Goal: Find specific page/section: Find specific page/section

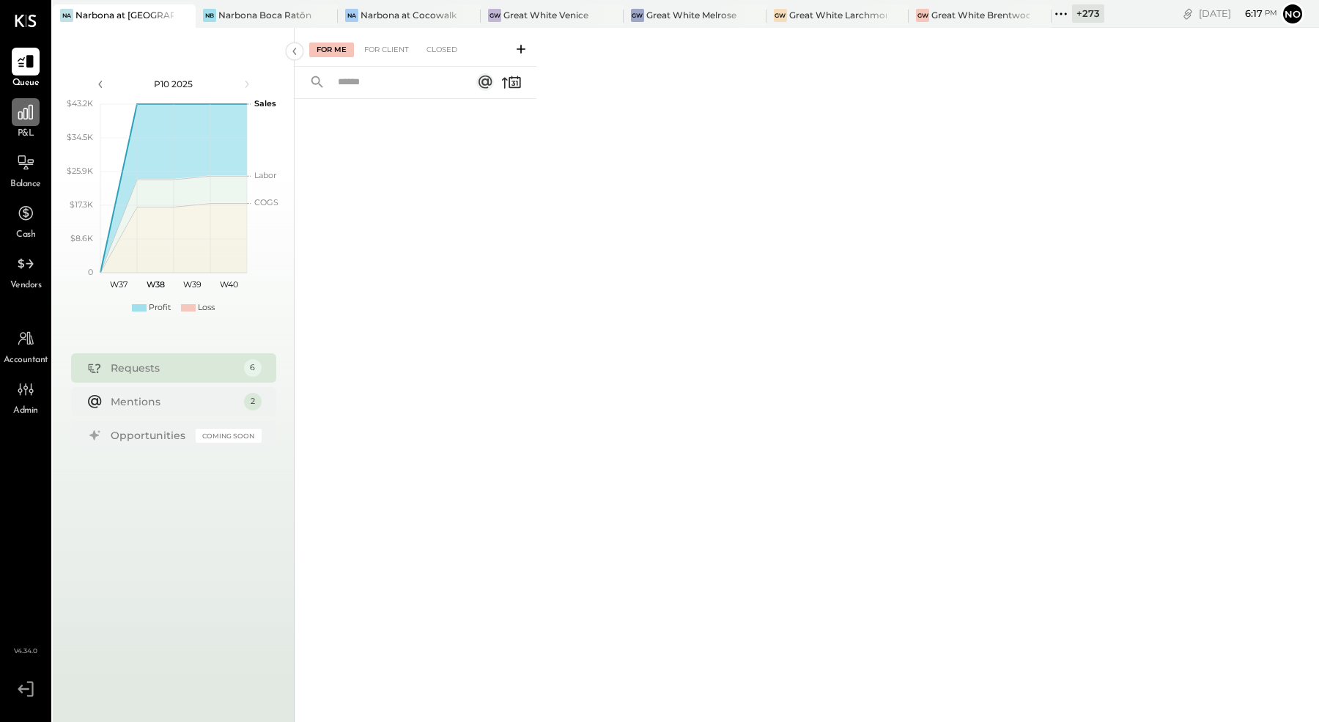
click at [32, 116] on icon at bounding box center [25, 112] width 15 height 15
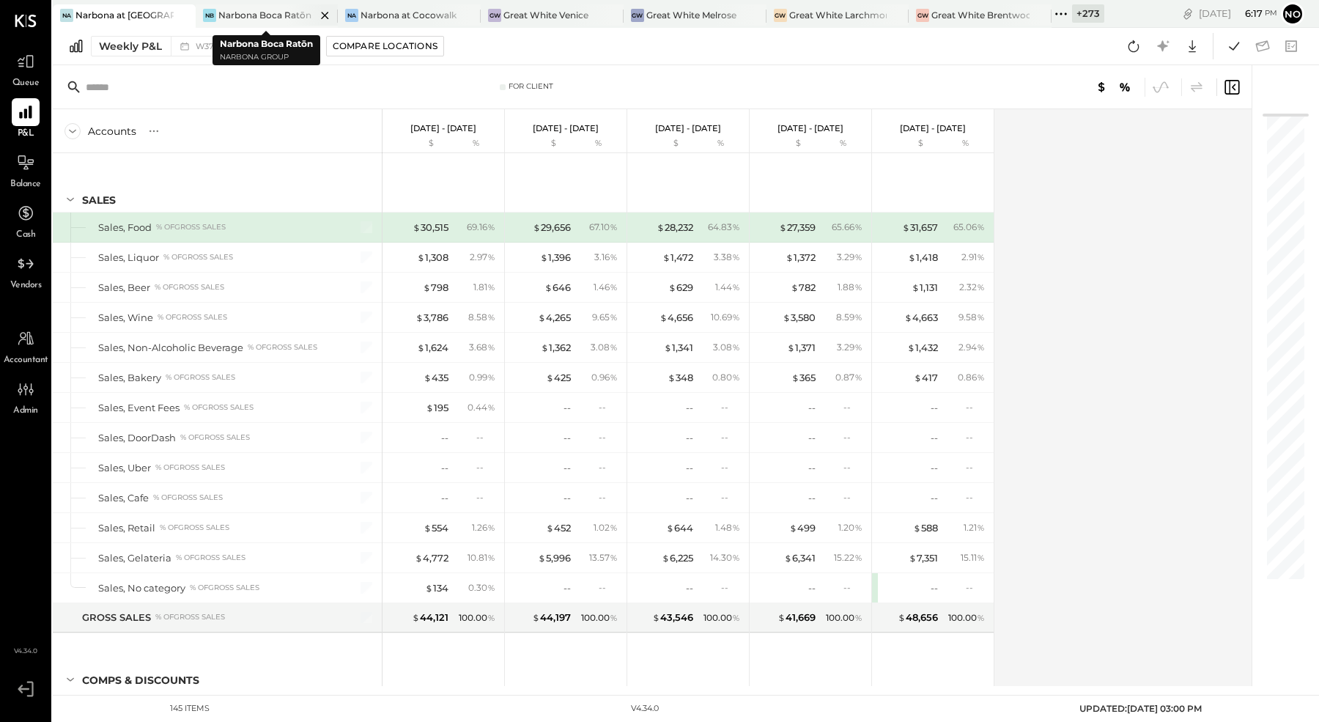
click at [250, 15] on div "Narbona Boca Ratōn" at bounding box center [264, 15] width 93 height 12
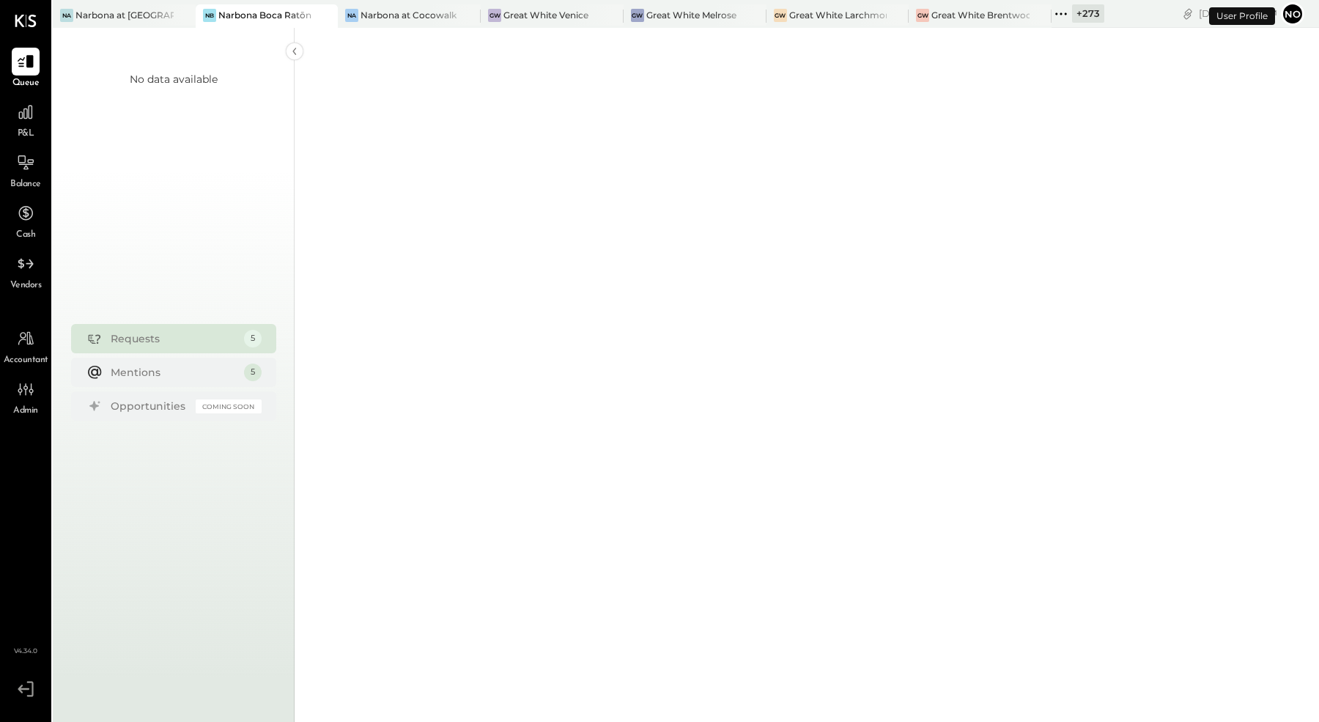
click at [375, 14] on div "Narbona at Cocowalk LLC" at bounding box center [410, 15] width 98 height 12
click at [521, 16] on div "Great White Venice" at bounding box center [546, 15] width 85 height 12
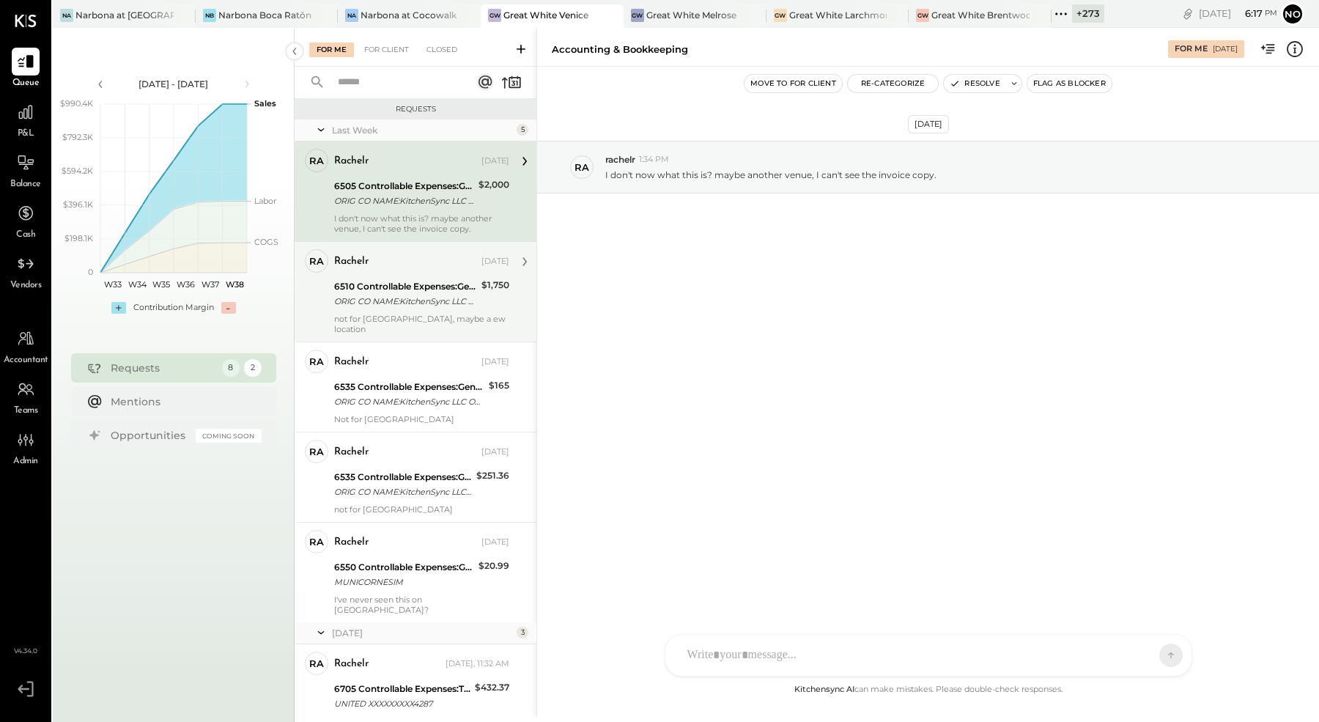
click at [430, 297] on div "ORIG CO NAME:KitchenSync LLC ORIG ID:XXXXXX5317 DESC DATE: CO ENTRY DESCR:[DOMA…" at bounding box center [405, 301] width 143 height 15
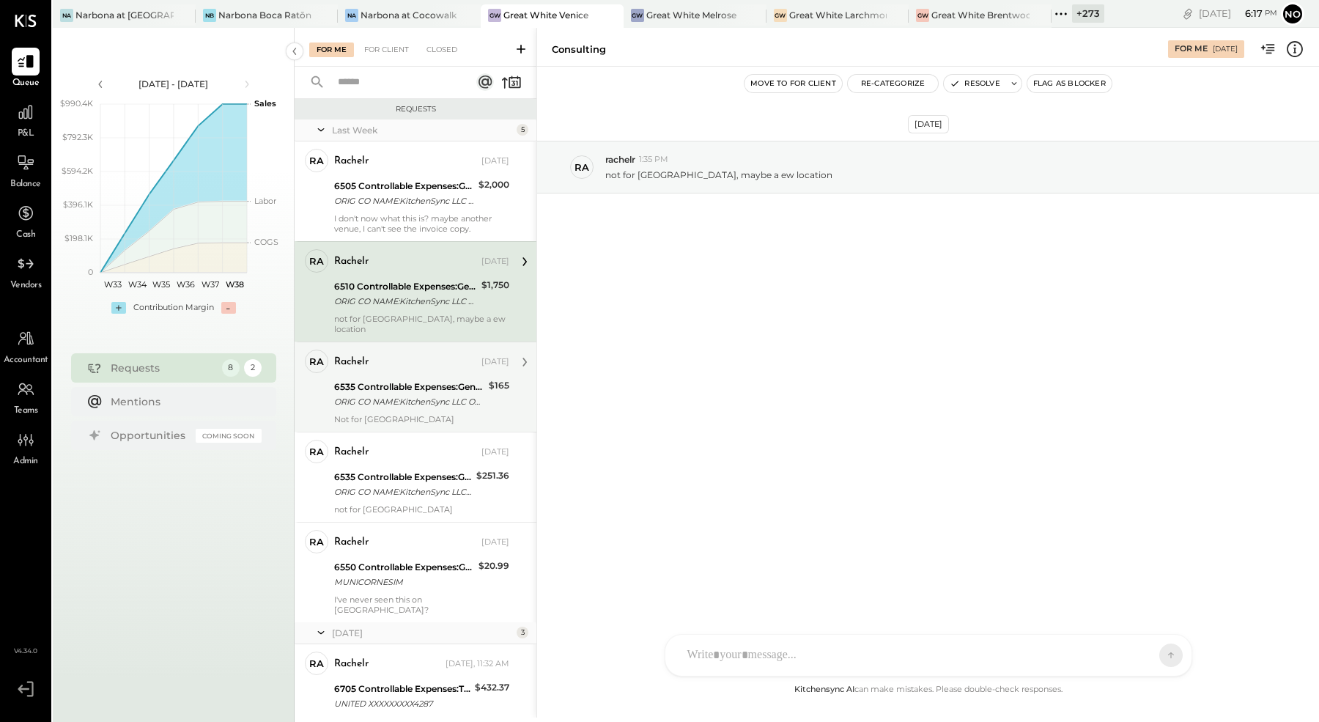
click at [415, 394] on div "ORIG CO NAME:KitchenSync LLC ORIG ID:XXXXXX5317 DESC DATE: CO ENTRY DESCR:[DOMA…" at bounding box center [409, 401] width 150 height 15
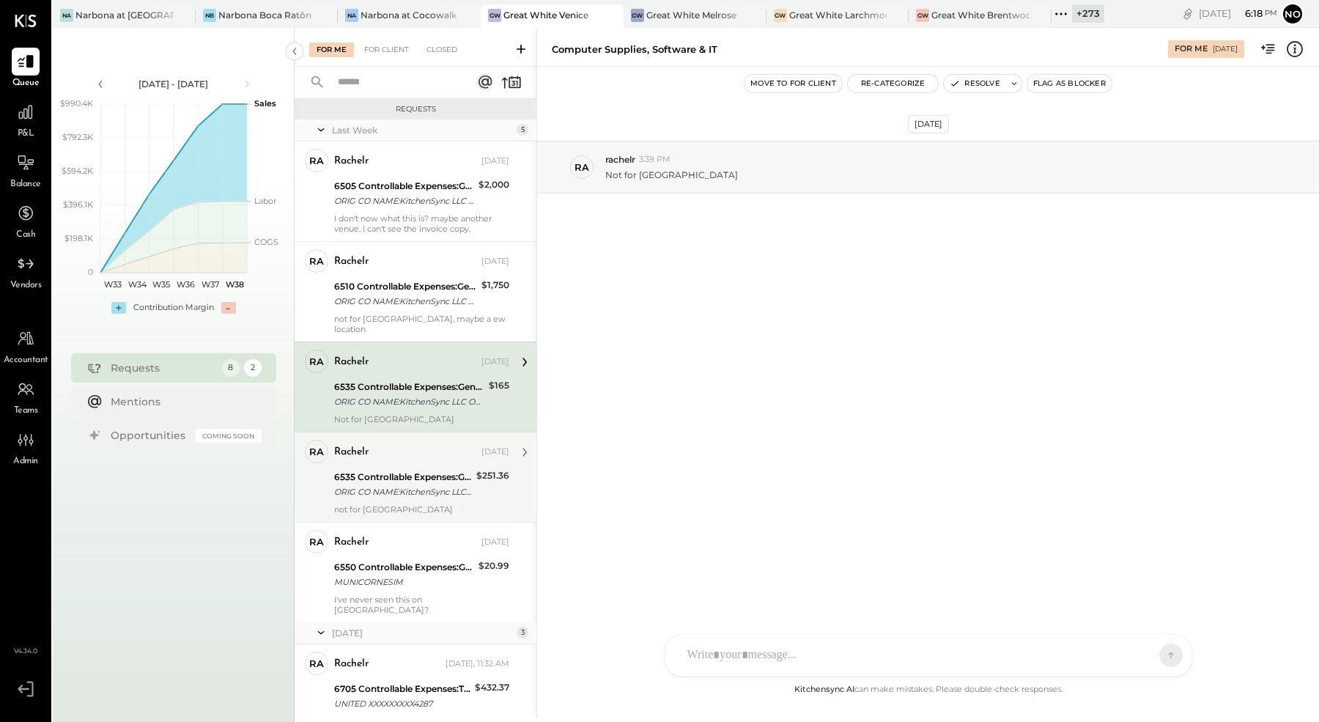
click at [424, 470] on div "6535 Controllable Expenses:General & Administrative Expenses:Computer Supplies,…" at bounding box center [403, 477] width 138 height 15
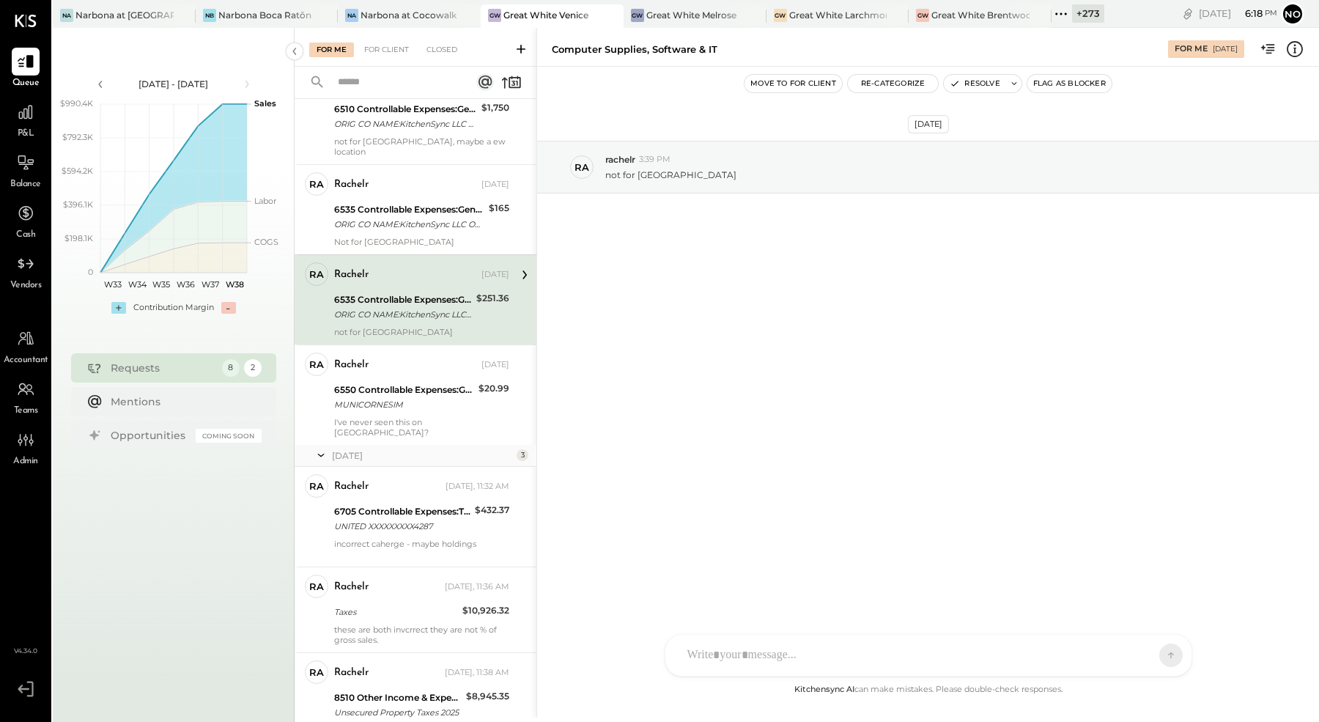
scroll to position [232, 0]
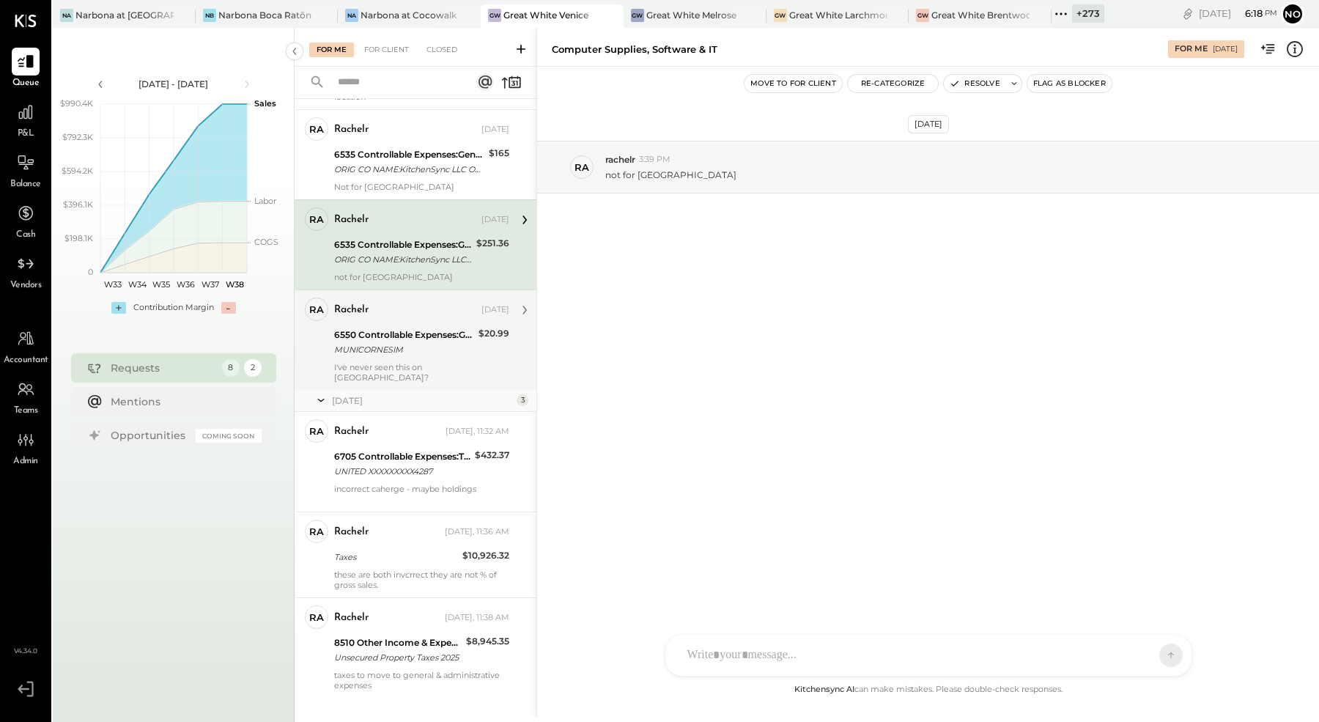
click at [410, 326] on div "6550 Controllable Expenses:General & Administrative Expenses:Dues and Subscript…" at bounding box center [404, 342] width 140 height 32
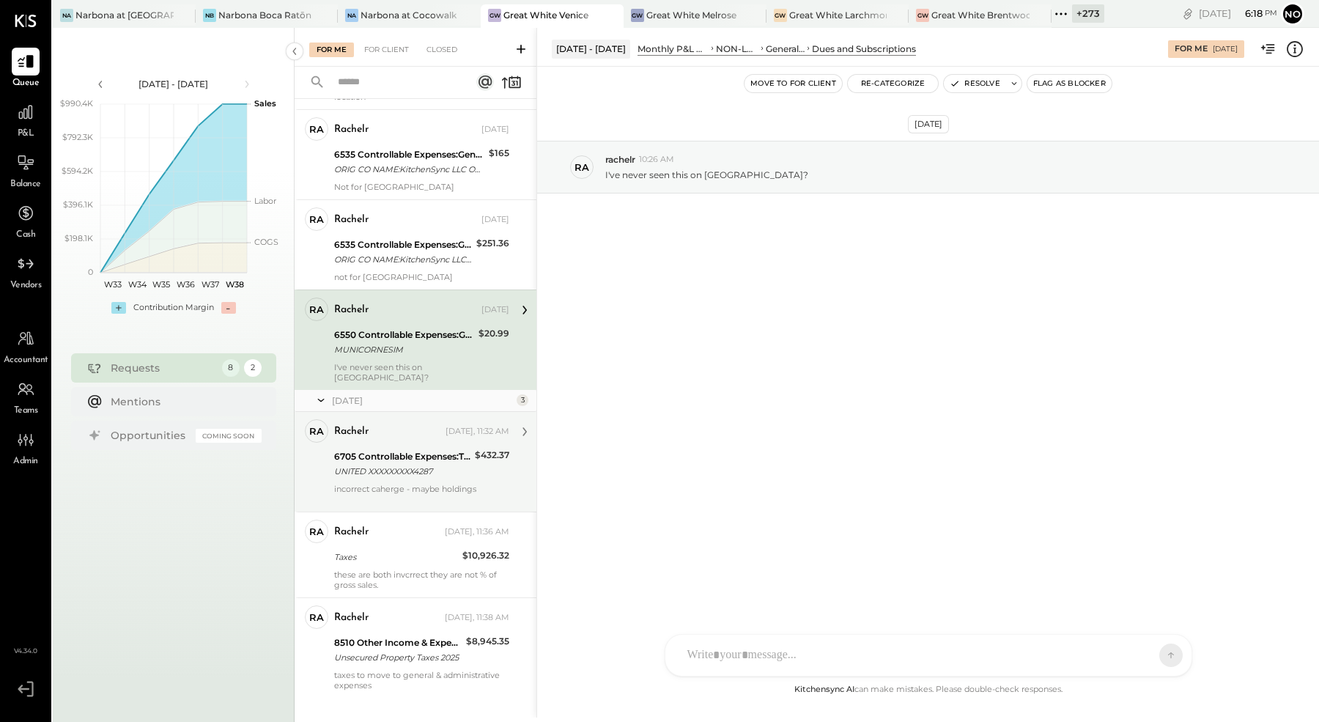
click at [412, 421] on div "rachelr Yesterday, 11:32 AM" at bounding box center [421, 431] width 175 height 25
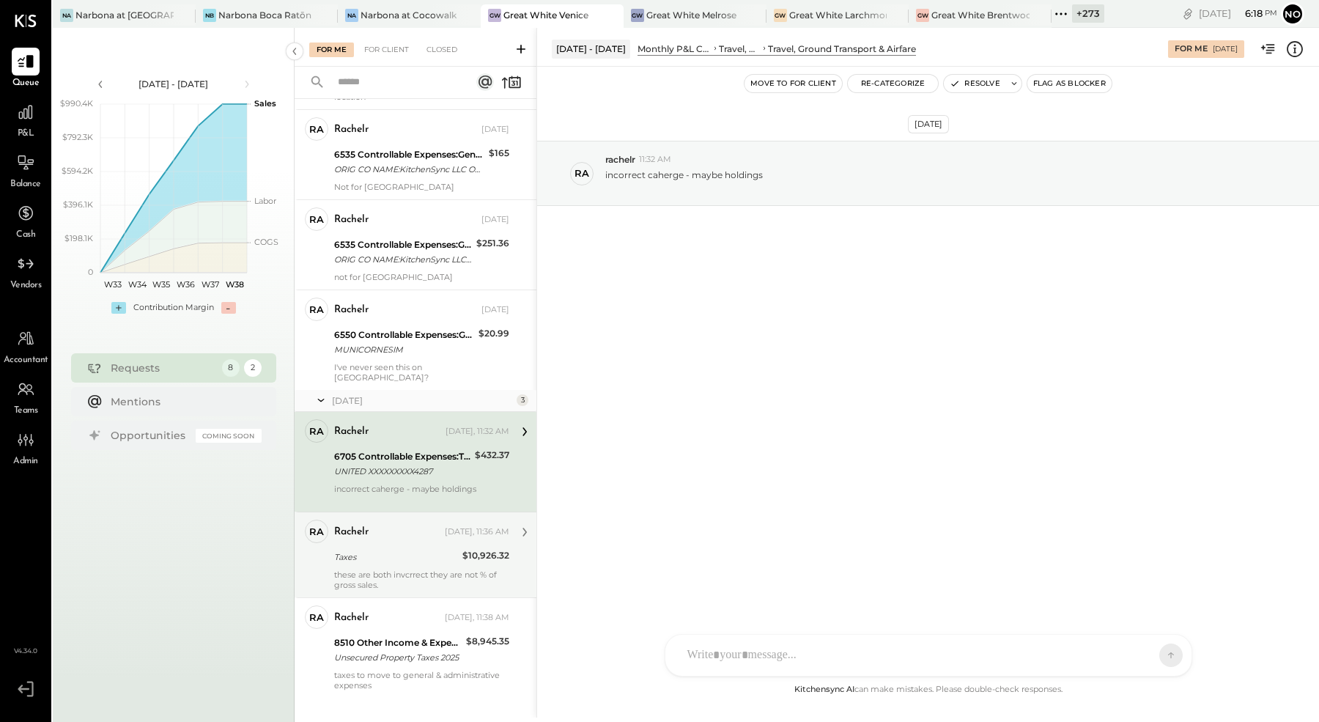
click at [405, 550] on div "Taxes" at bounding box center [396, 557] width 124 height 15
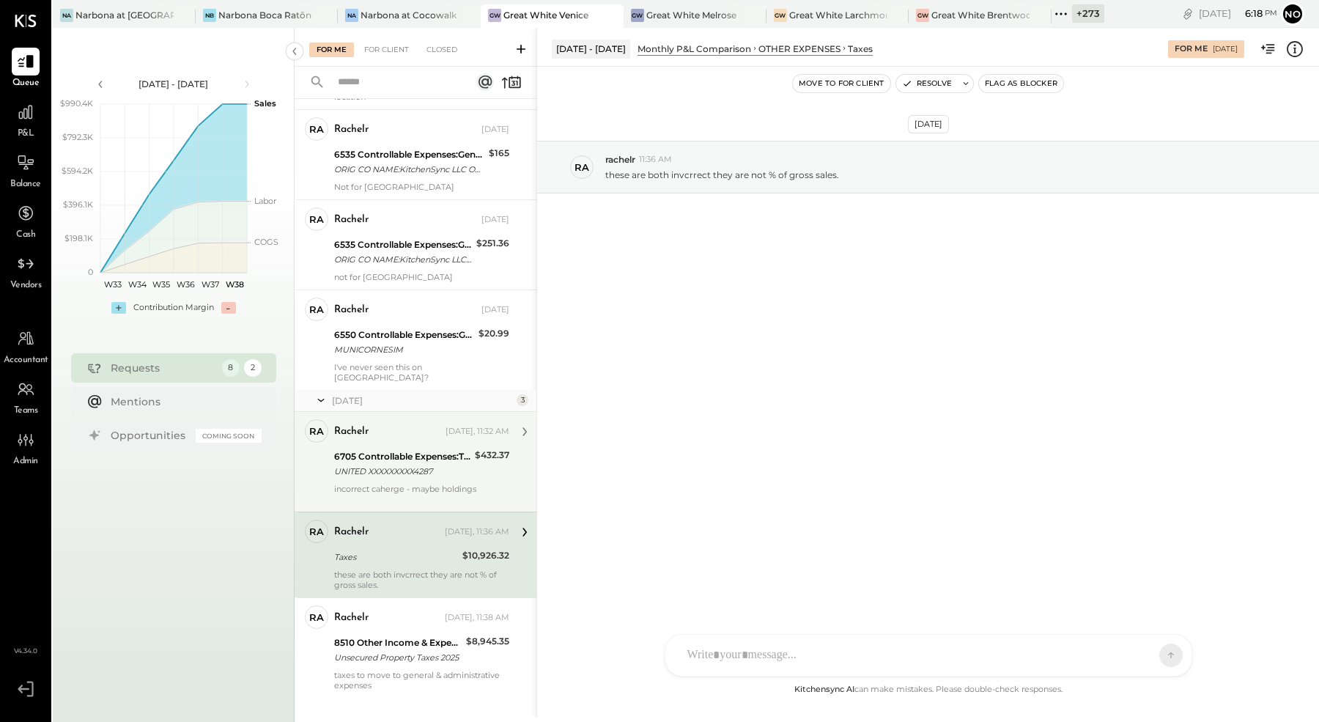
click at [427, 464] on div "UNITED XXXXXXXXX4287" at bounding box center [402, 471] width 136 height 15
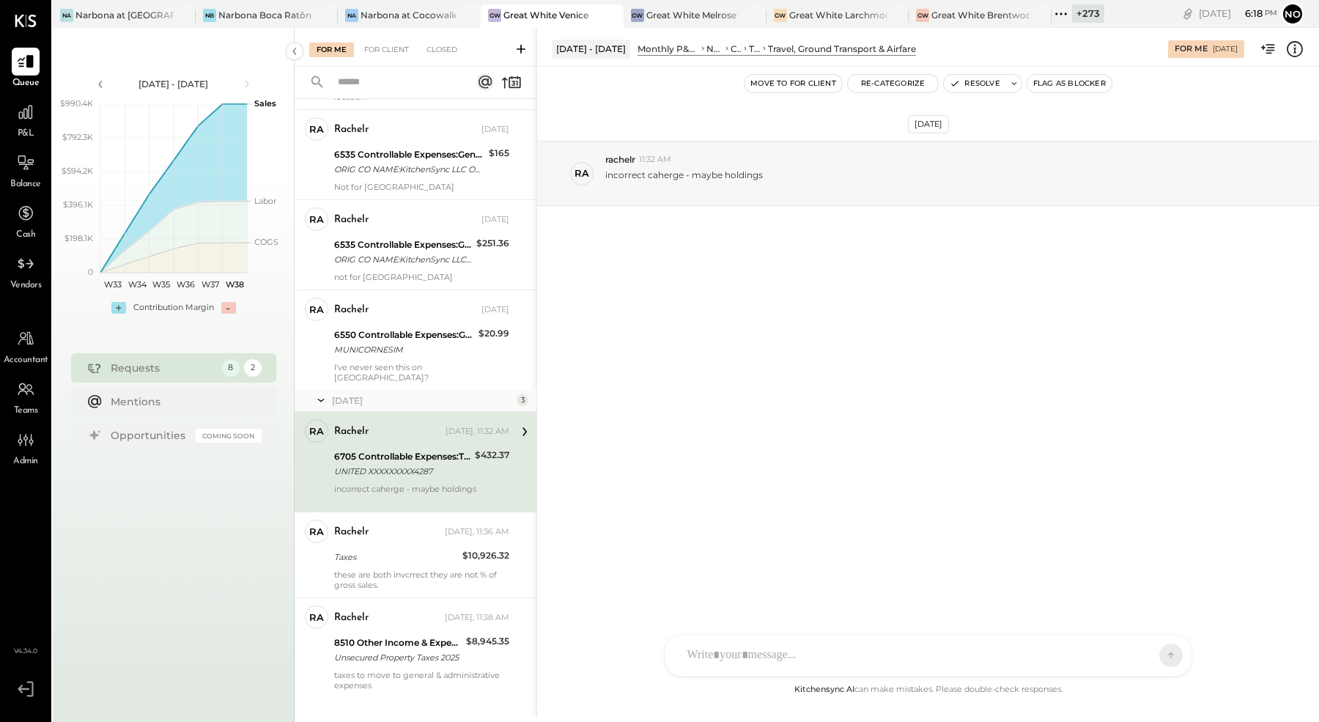
click at [647, 45] on div "Monthly P&L Comparison" at bounding box center [669, 49] width 62 height 12
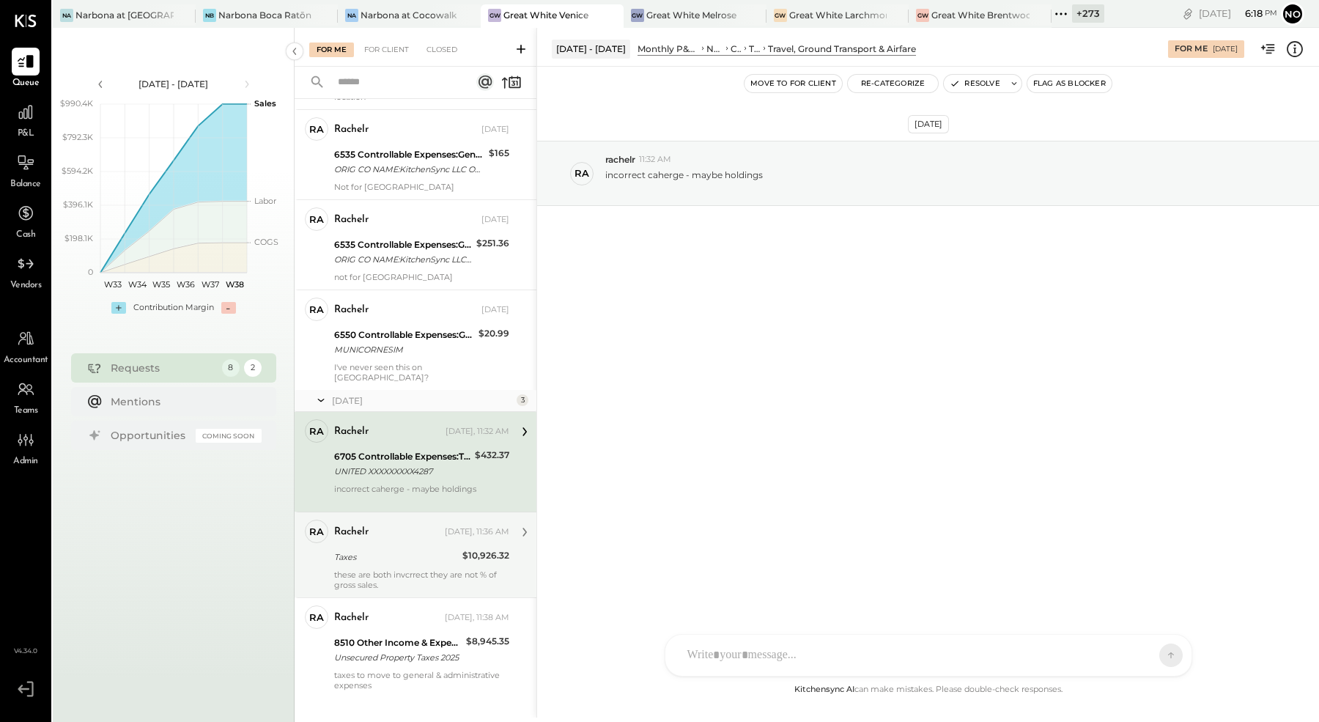
click at [394, 570] on div "these are both invcrrect they are not % of gross sales." at bounding box center [421, 580] width 175 height 21
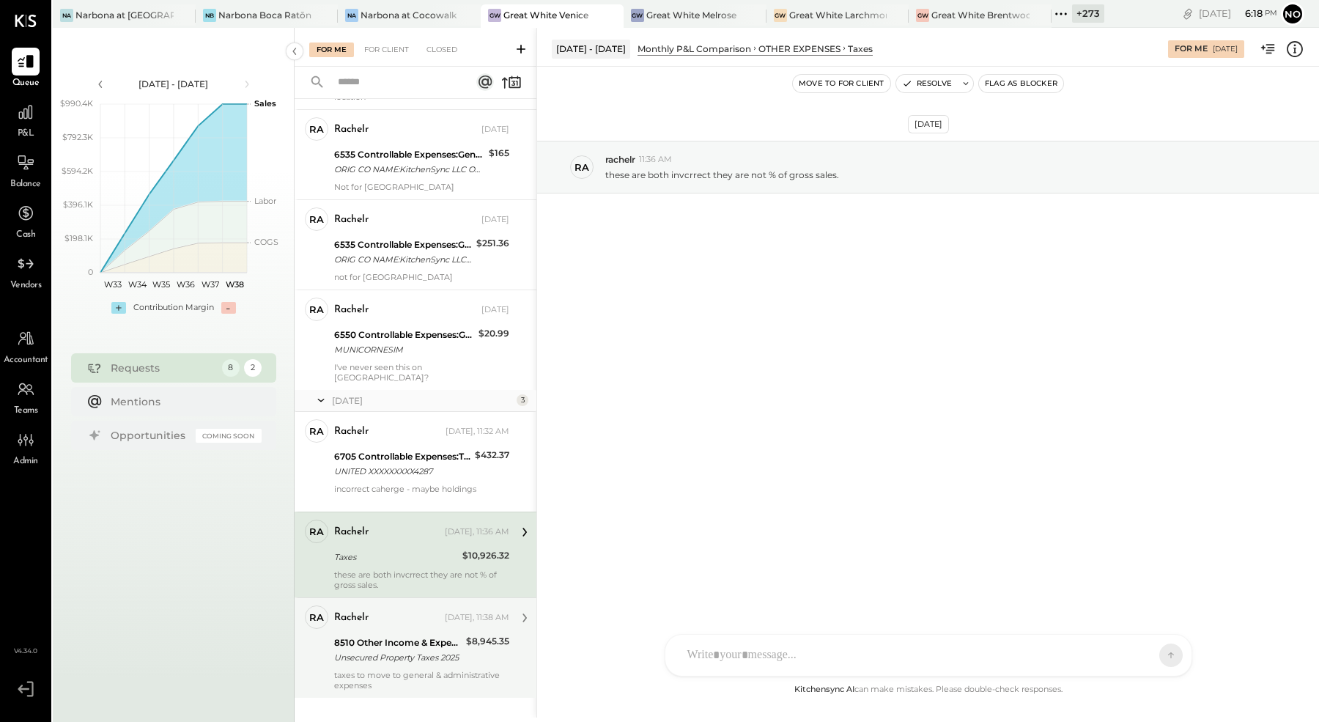
click at [393, 636] on div "8510 Other Income & Expenses:Taxes" at bounding box center [398, 643] width 128 height 15
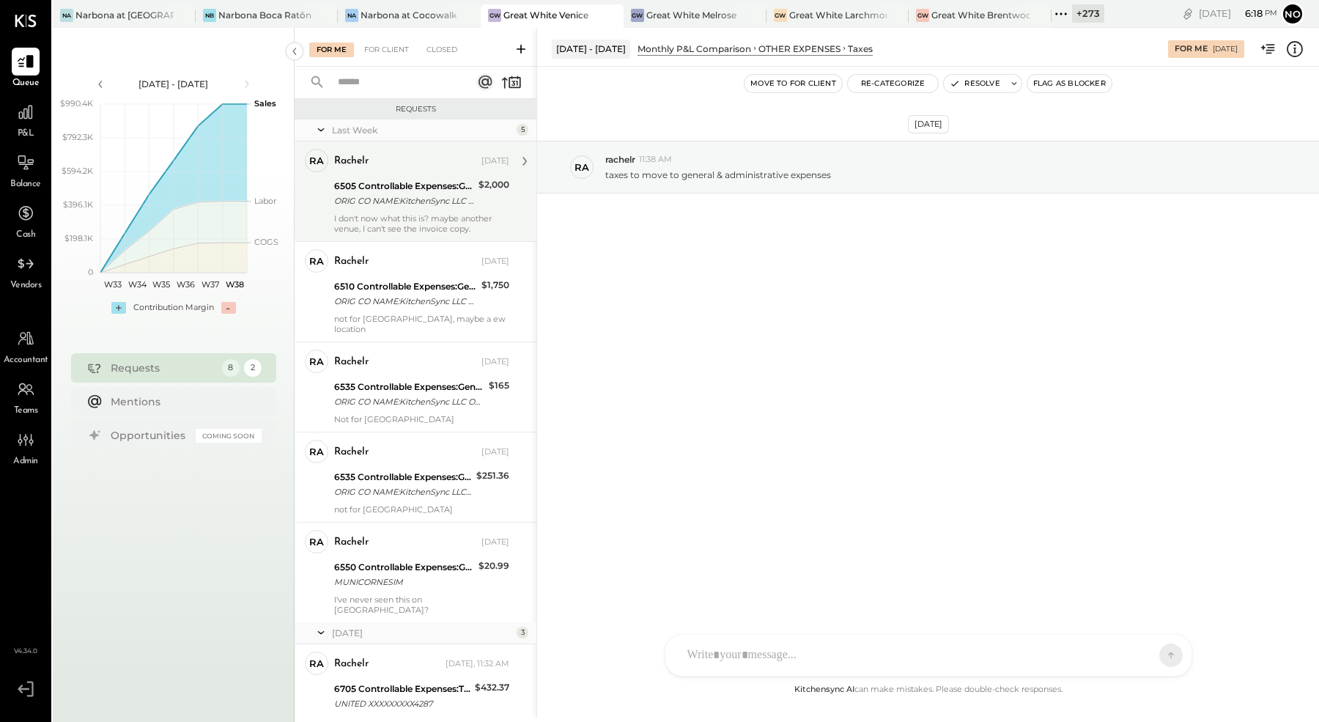
click at [398, 205] on div "ORIG CO NAME:KitchenSync LLC ORIG ID:XXXXXX5317 DESC DATE: CO ENTRY DESCR:[DOMA…" at bounding box center [404, 201] width 140 height 15
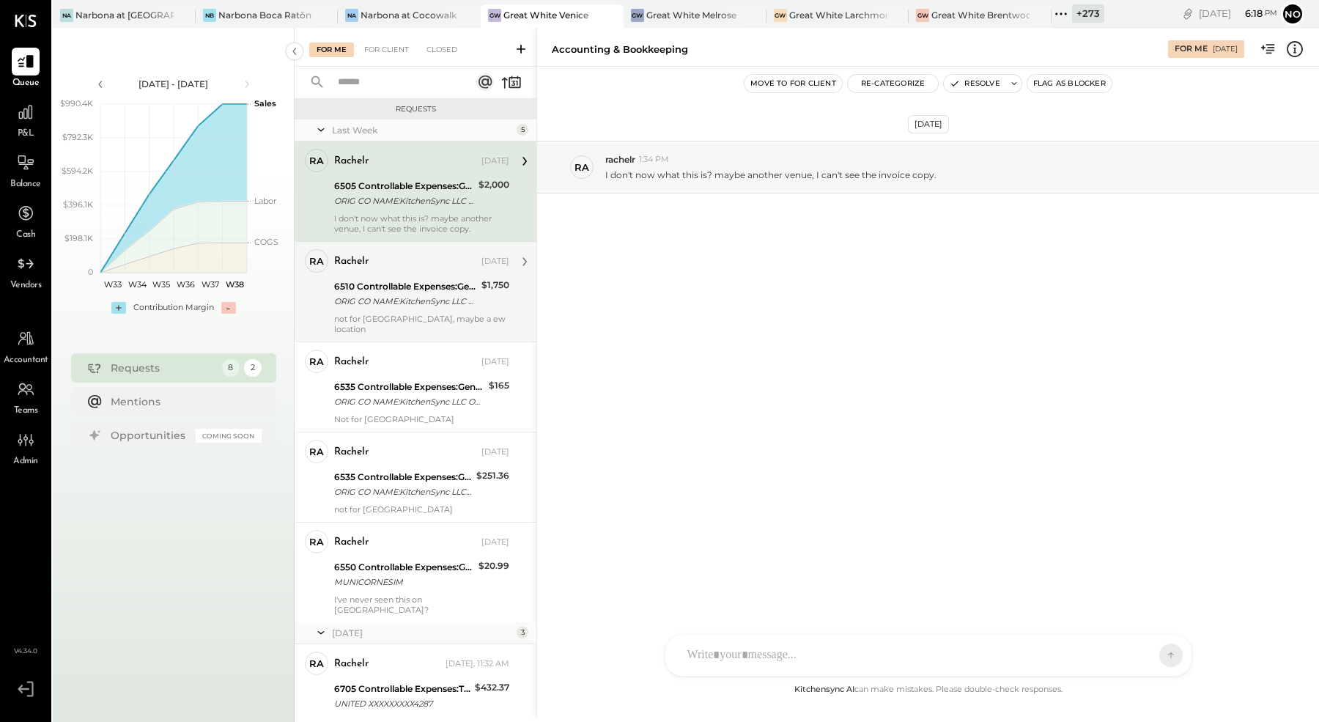
click at [399, 258] on div "rachelr" at bounding box center [406, 261] width 144 height 15
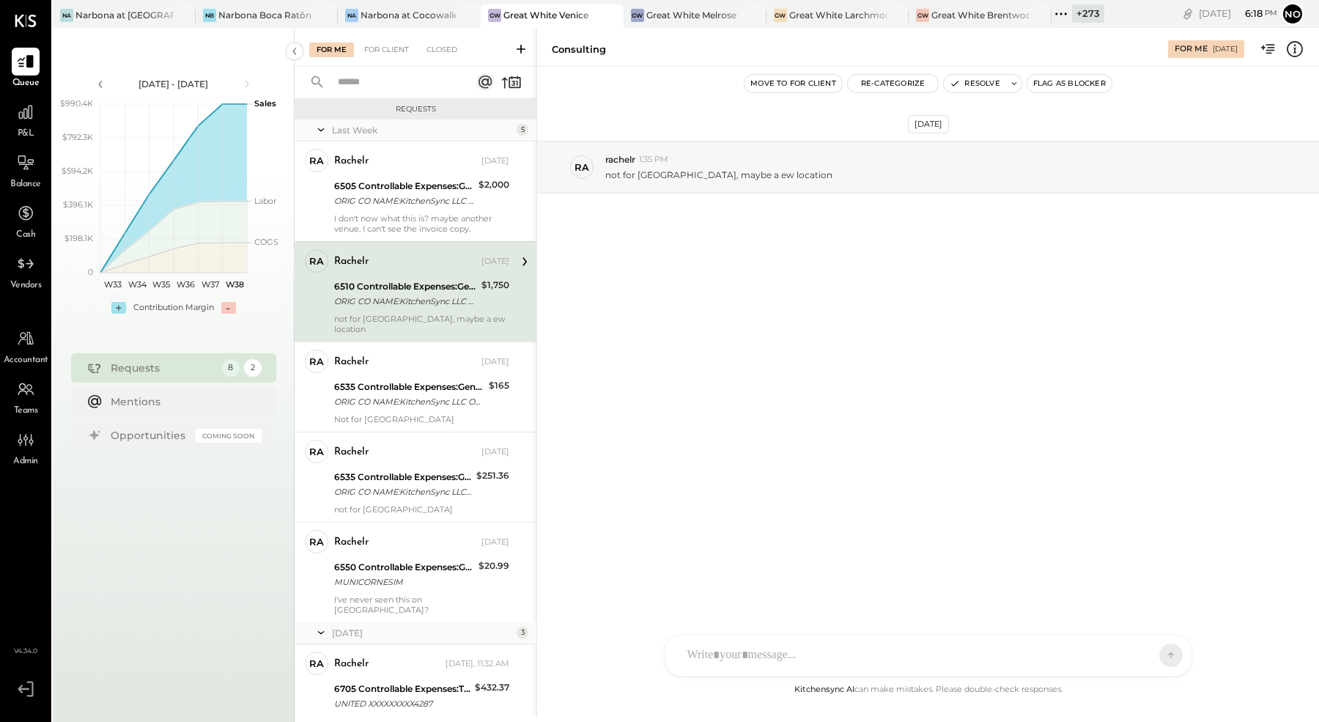
click at [429, 300] on div "ORIG CO NAME:KitchenSync LLC ORIG ID:XXXXXX5317 DESC DATE: CO ENTRY DESCR:[DOMA…" at bounding box center [405, 301] width 143 height 15
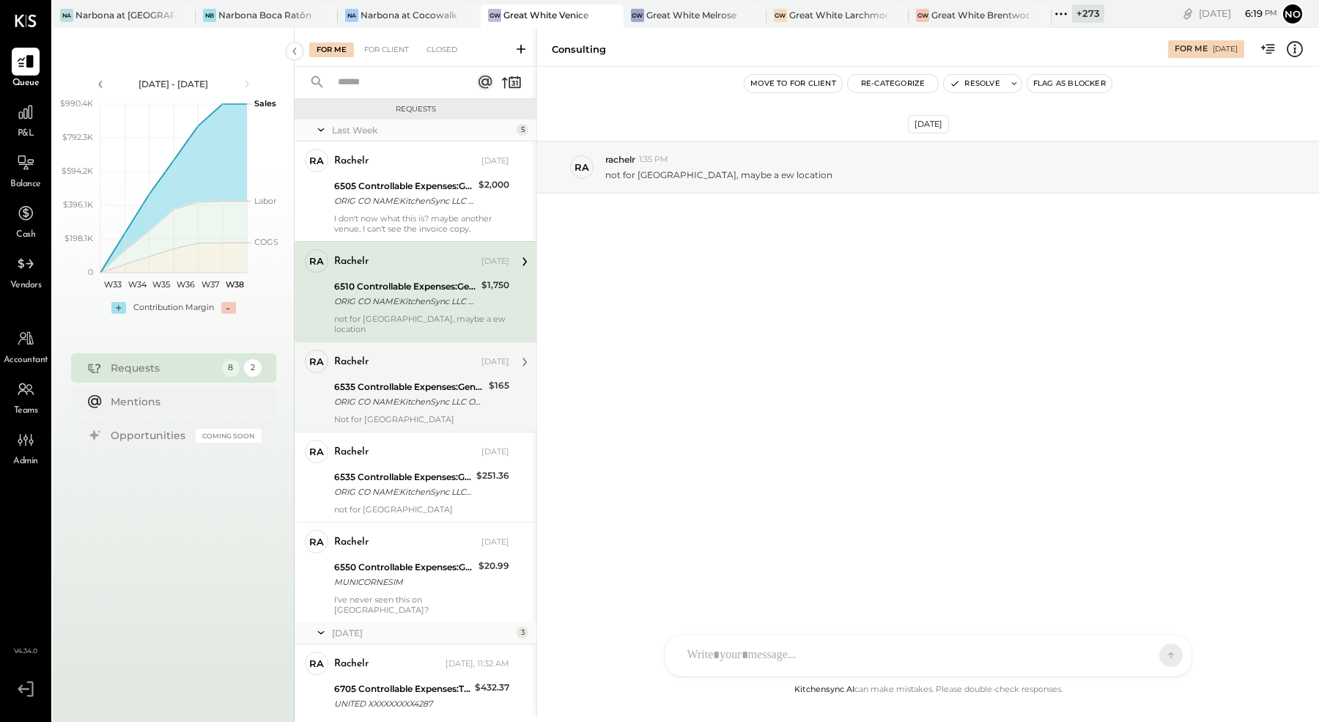
click at [410, 380] on div "6535 Controllable Expenses:General & Administrative Expenses:Computer Supplies,…" at bounding box center [409, 387] width 150 height 15
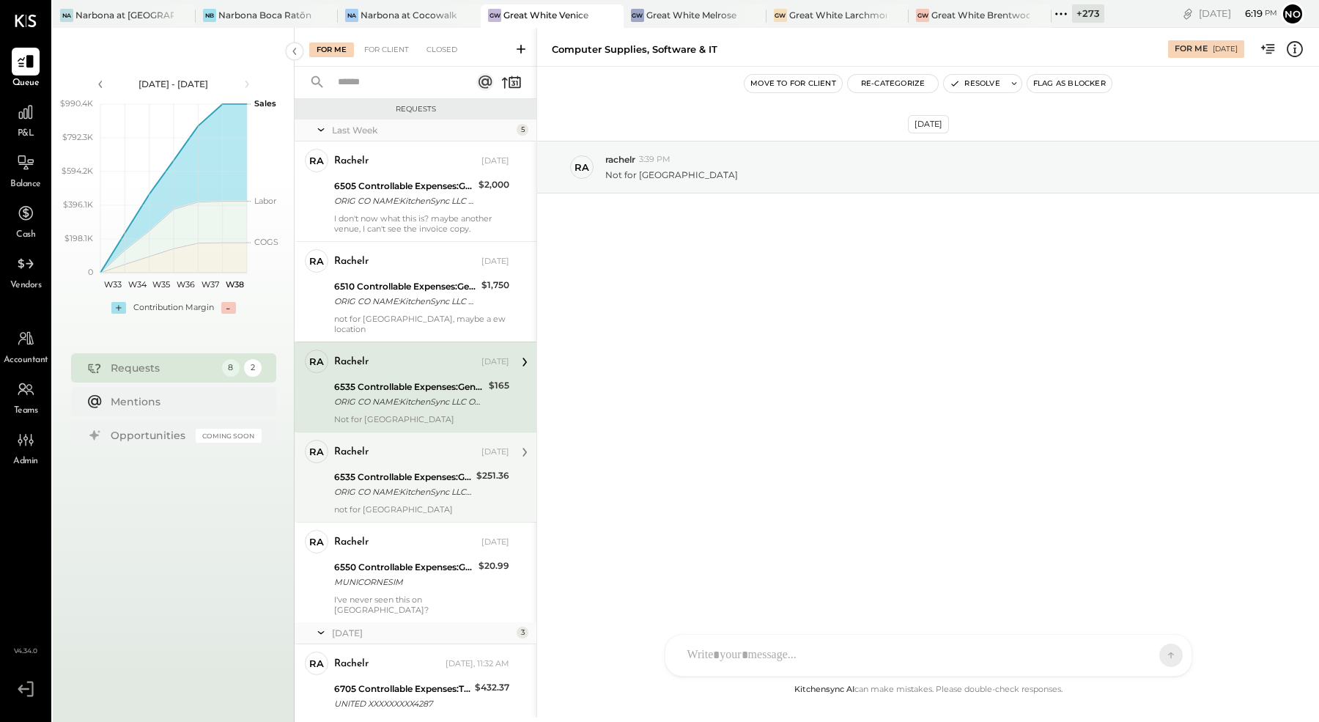
click at [399, 470] on div "6535 Controllable Expenses:General & Administrative Expenses:Computer Supplies,…" at bounding box center [403, 477] width 138 height 15
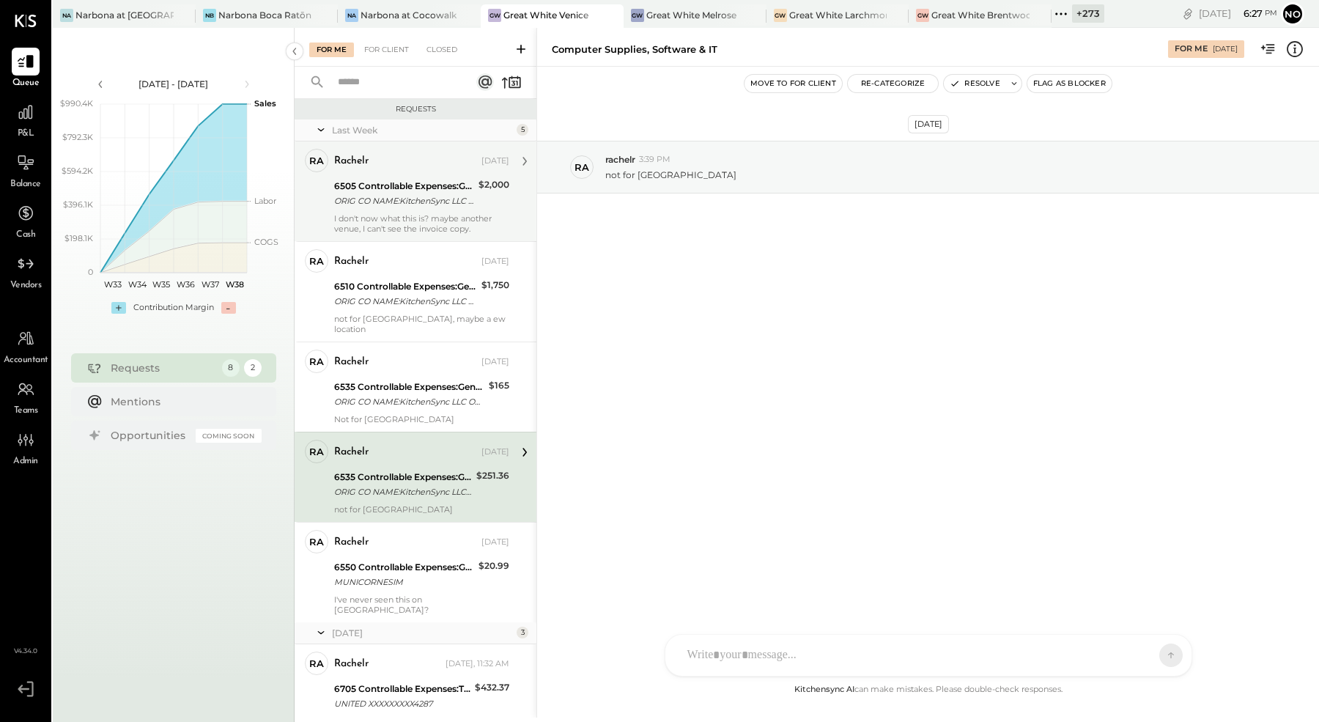
click at [372, 186] on div "6505 Controllable Expenses:General & Administrative Expenses:Accounting & Bookk…" at bounding box center [404, 186] width 140 height 15
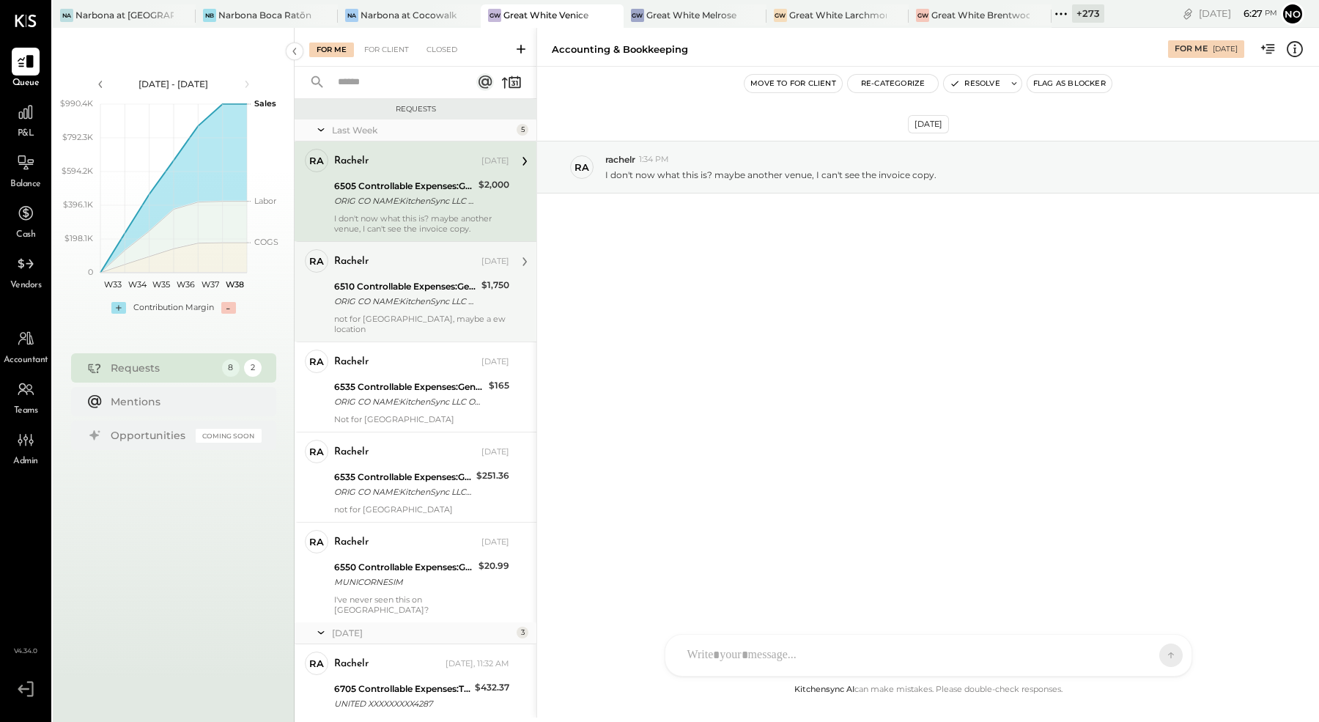
click at [399, 301] on div "ORIG CO NAME:KitchenSync LLC ORIG ID:XXXXXX5317 DESC DATE: CO ENTRY DESCR:[DOMA…" at bounding box center [405, 301] width 143 height 15
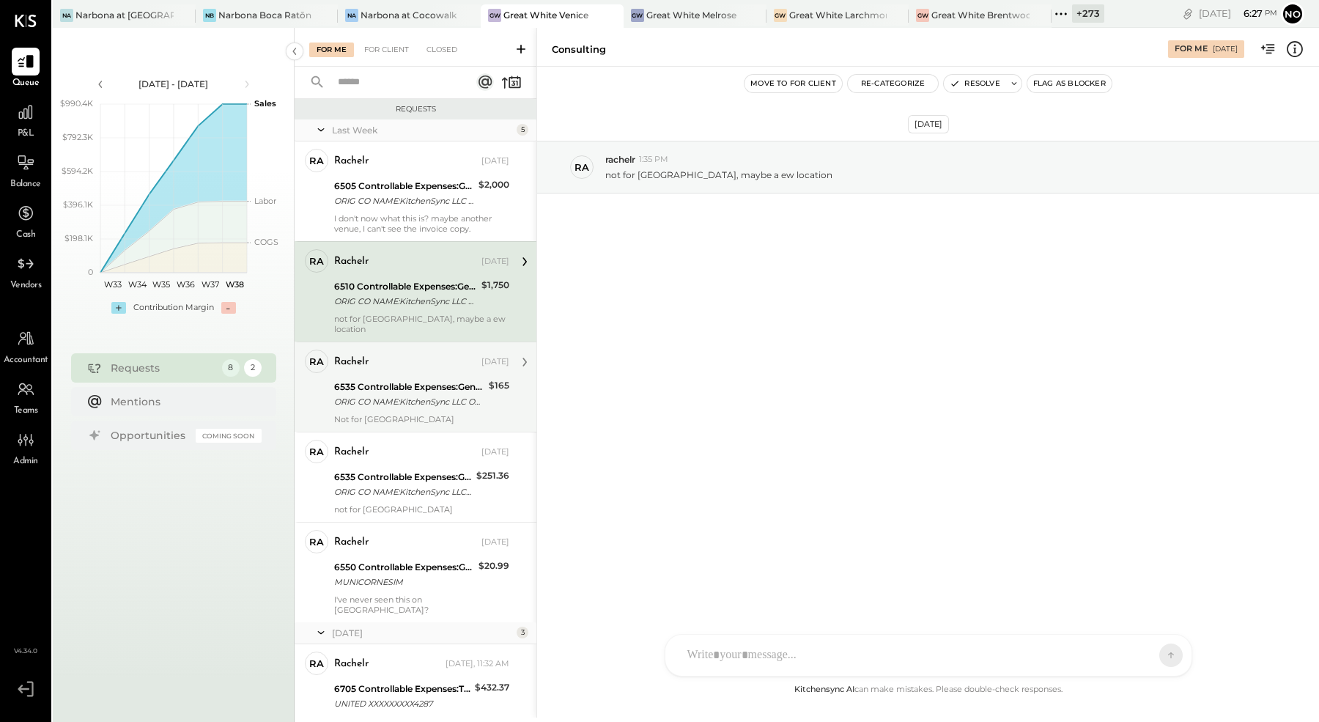
click at [377, 378] on div "6535 Controllable Expenses:General & Administrative Expenses:Computer Supplies,…" at bounding box center [409, 394] width 150 height 32
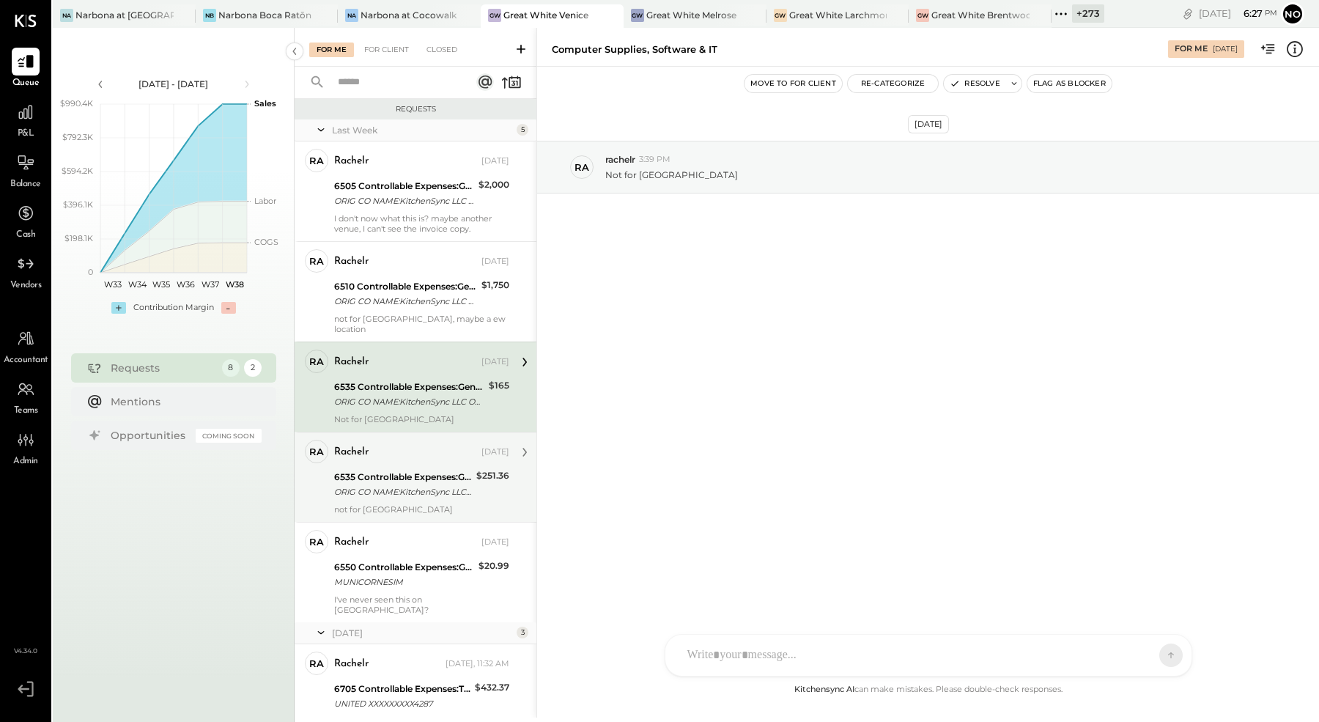
click at [375, 449] on div "rachelr Sep 12, 2025" at bounding box center [421, 452] width 175 height 21
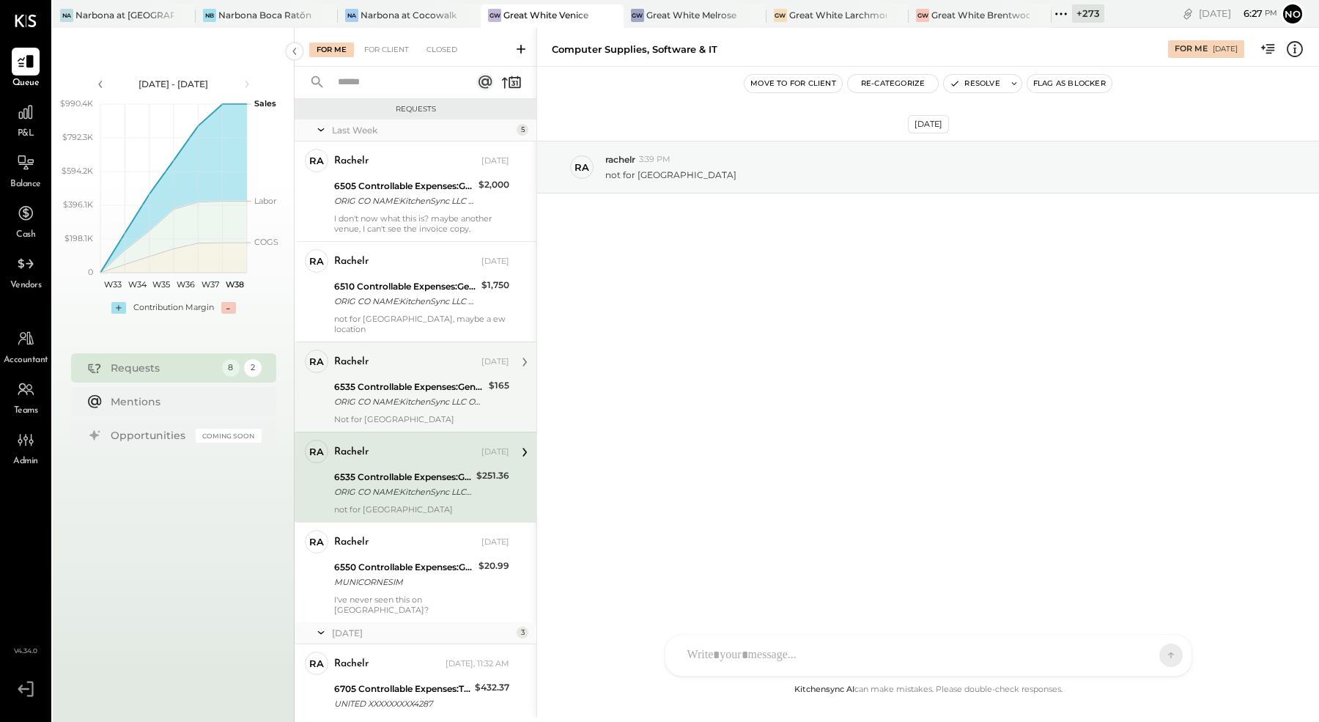
click at [392, 380] on div "6535 Controllable Expenses:General & Administrative Expenses:Computer Supplies,…" at bounding box center [409, 387] width 150 height 15
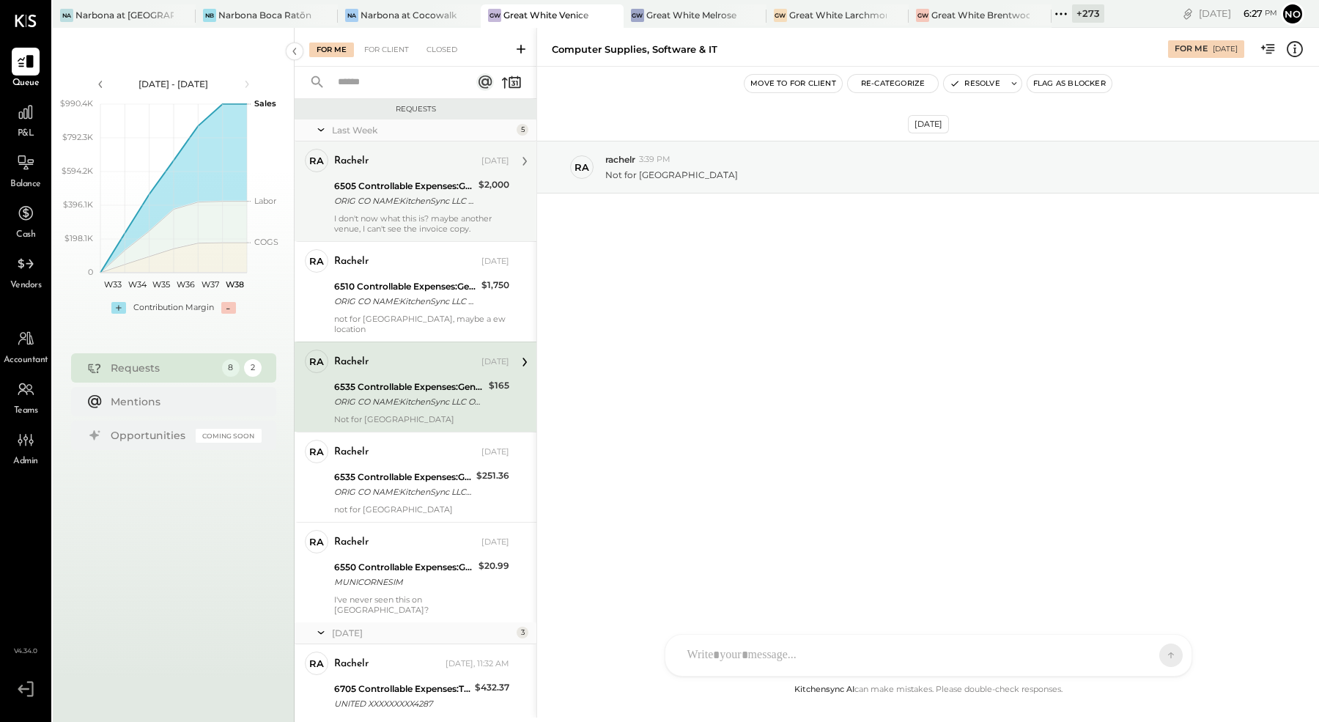
click at [394, 202] on div "ORIG CO NAME:KitchenSync LLC ORIG ID:XXXXXX5317 DESC DATE: CO ENTRY DESCR:[DOMA…" at bounding box center [404, 201] width 140 height 15
